Goal: Find specific page/section: Find specific page/section

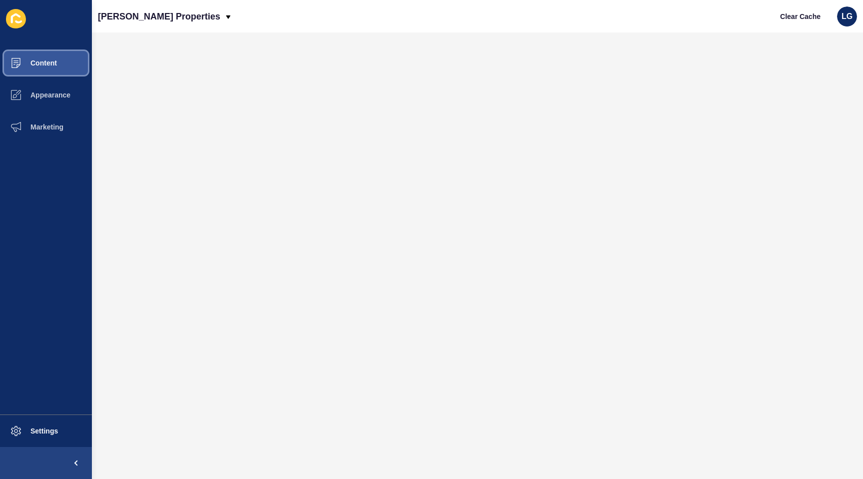
click at [48, 67] on button "Content" at bounding box center [46, 63] width 92 height 32
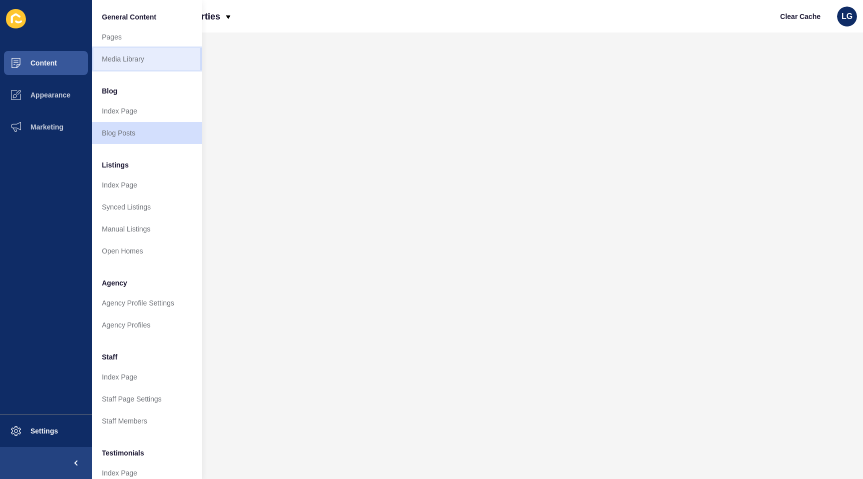
click at [110, 58] on link "Media Library" at bounding box center [147, 59] width 110 height 22
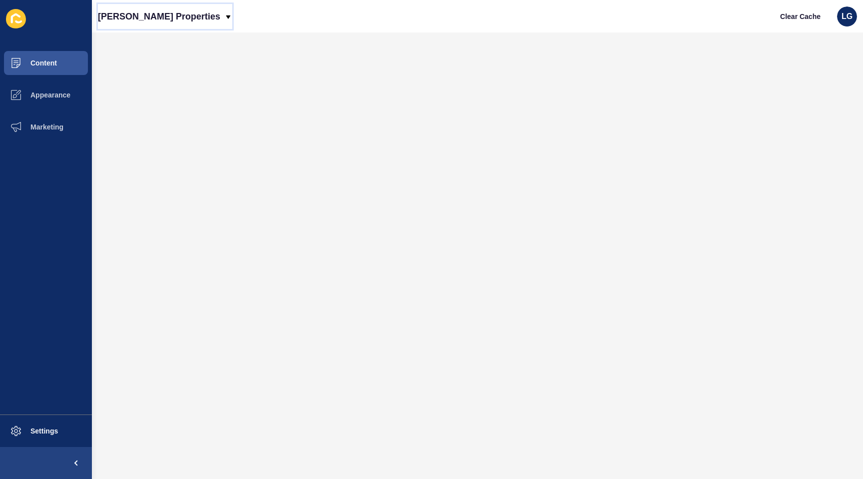
click at [146, 16] on p "[PERSON_NAME] Properties" at bounding box center [159, 16] width 122 height 25
click at [144, 42] on link "[PERSON_NAME] Properties (New)" at bounding box center [162, 42] width 128 height 22
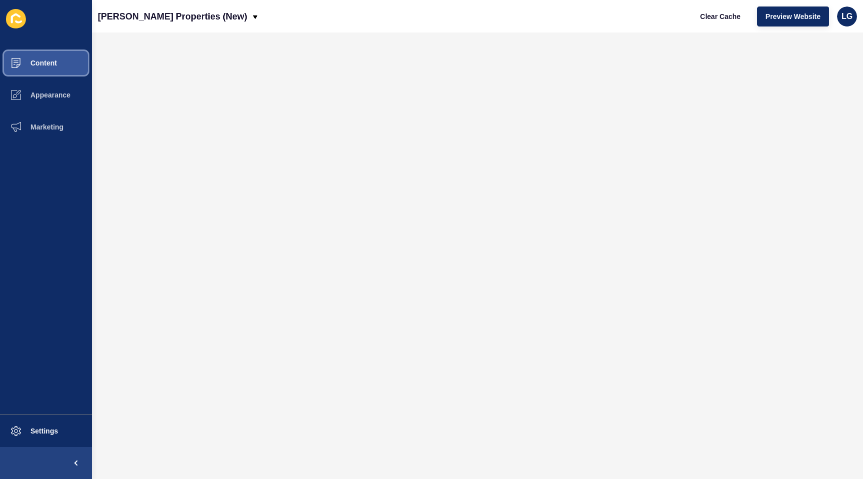
click at [43, 63] on span "Content" at bounding box center [28, 63] width 58 height 8
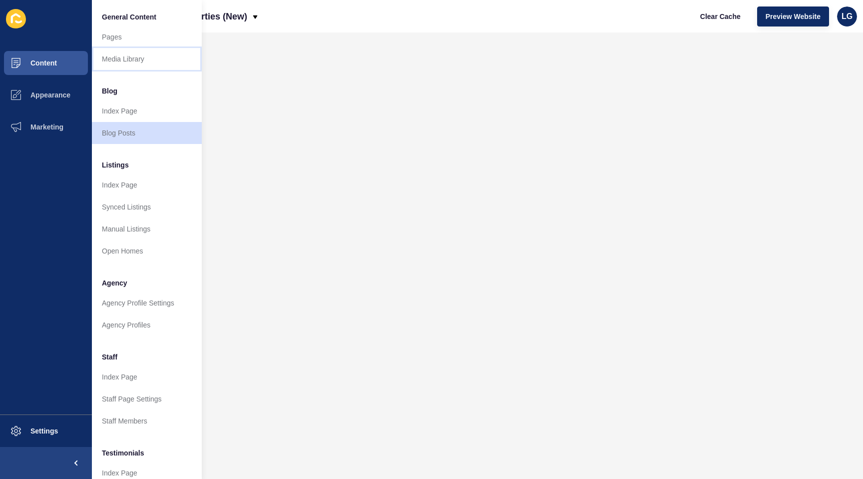
click at [139, 54] on link "Media Library" at bounding box center [147, 59] width 110 height 22
